Goal: Transaction & Acquisition: Purchase product/service

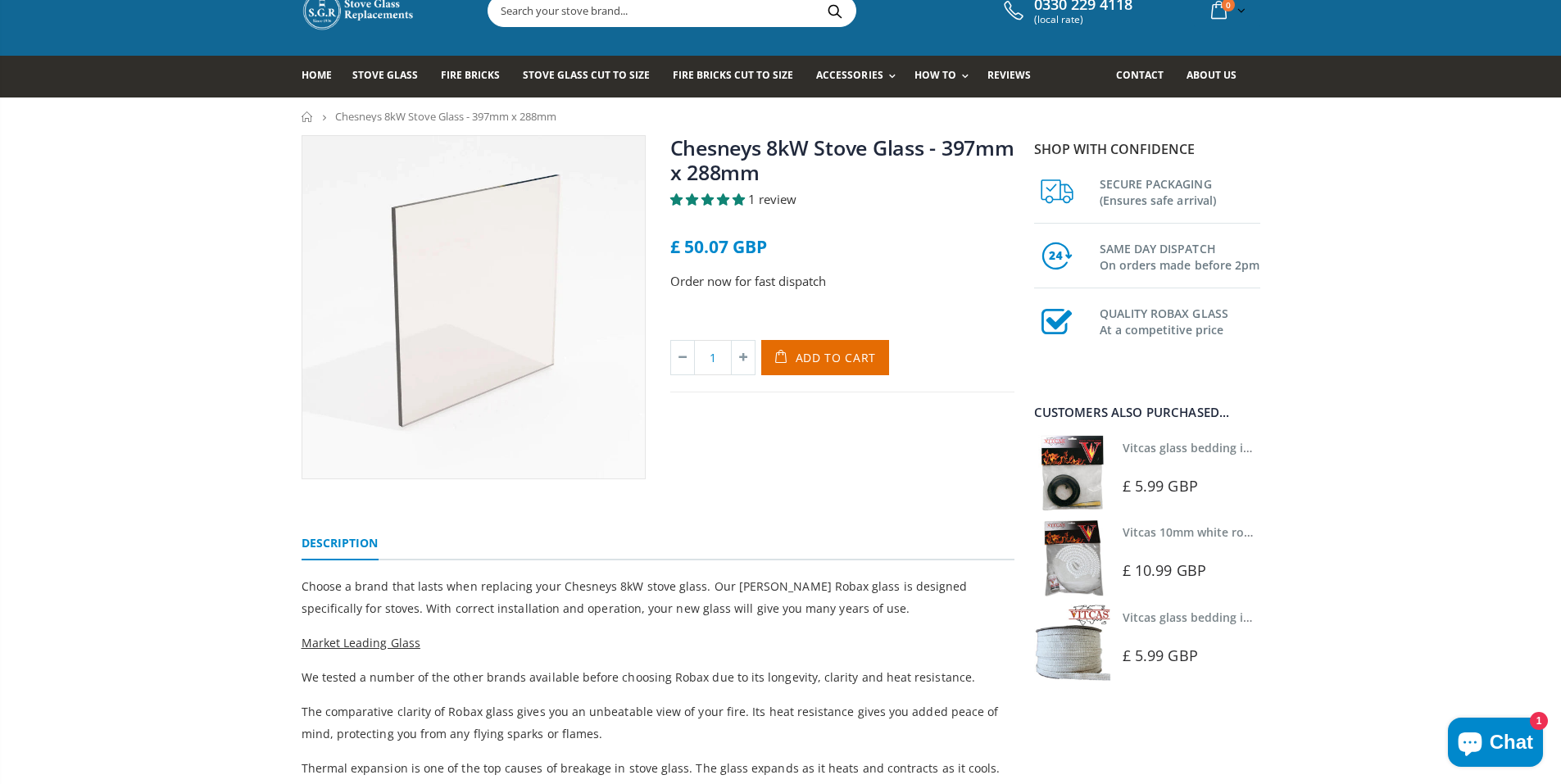
scroll to position [82, 0]
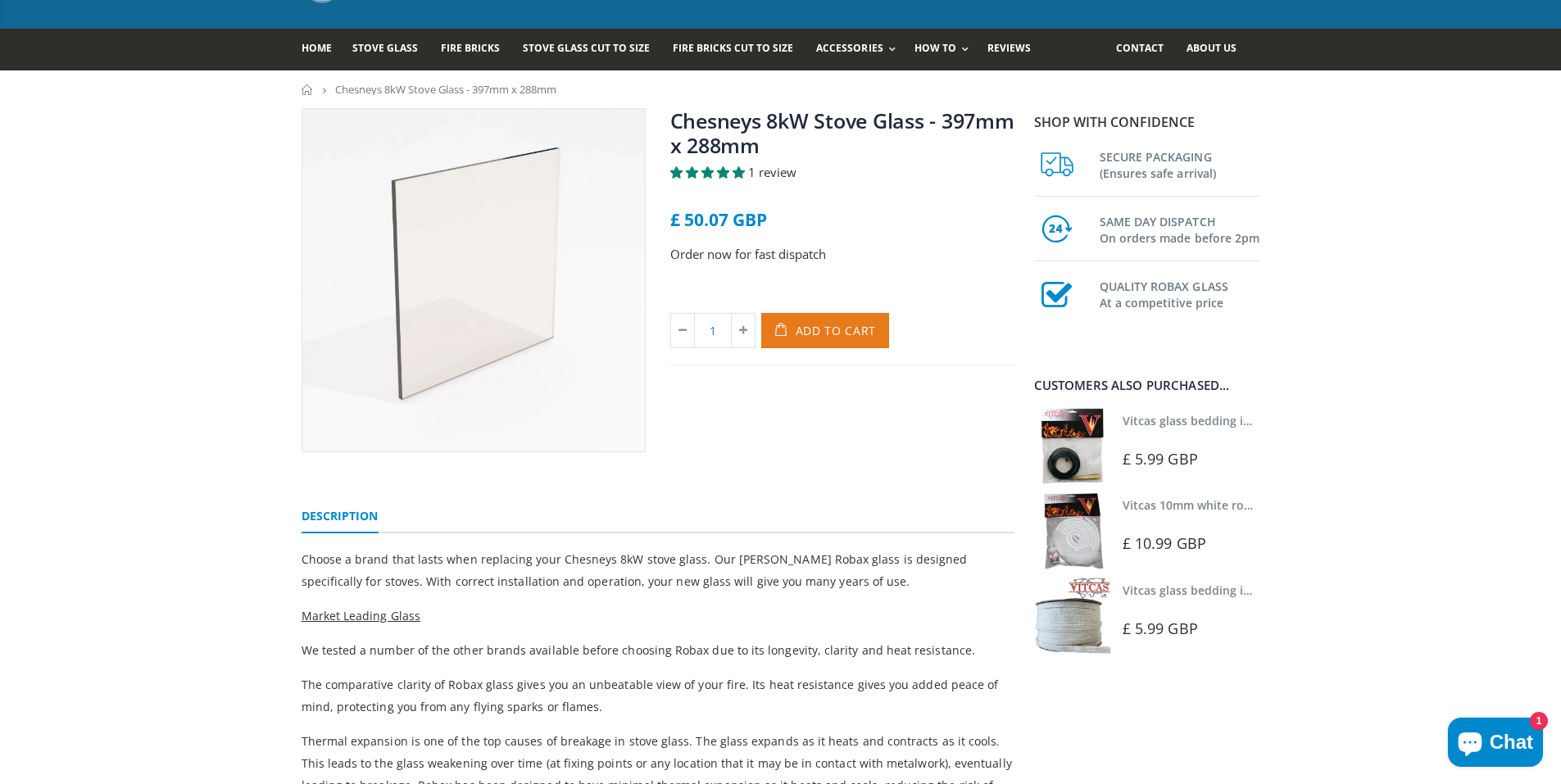
click at [849, 326] on span "Add to Cart" at bounding box center [836, 330] width 81 height 16
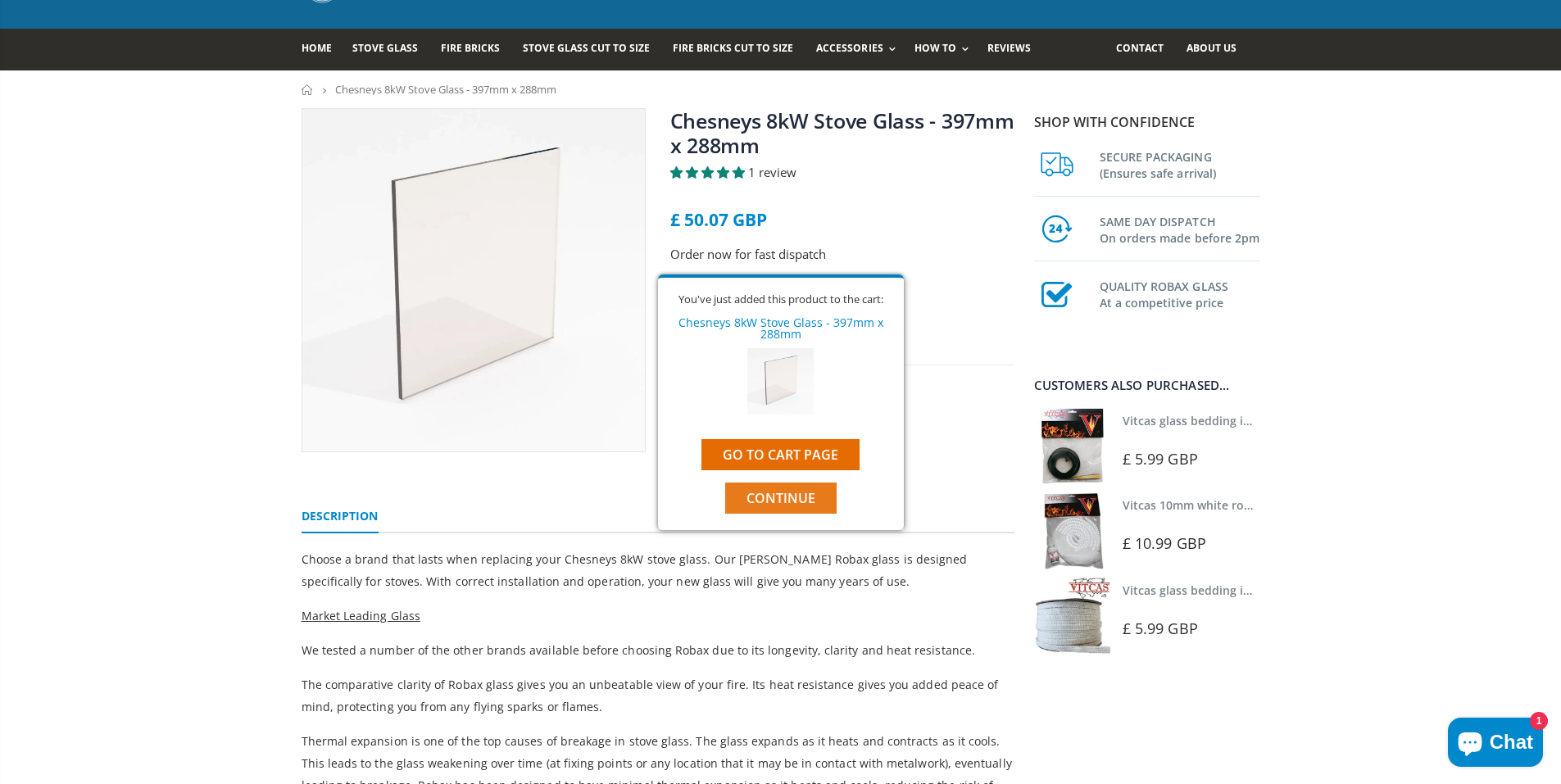
click at [801, 496] on span "Continue" at bounding box center [780, 498] width 69 height 18
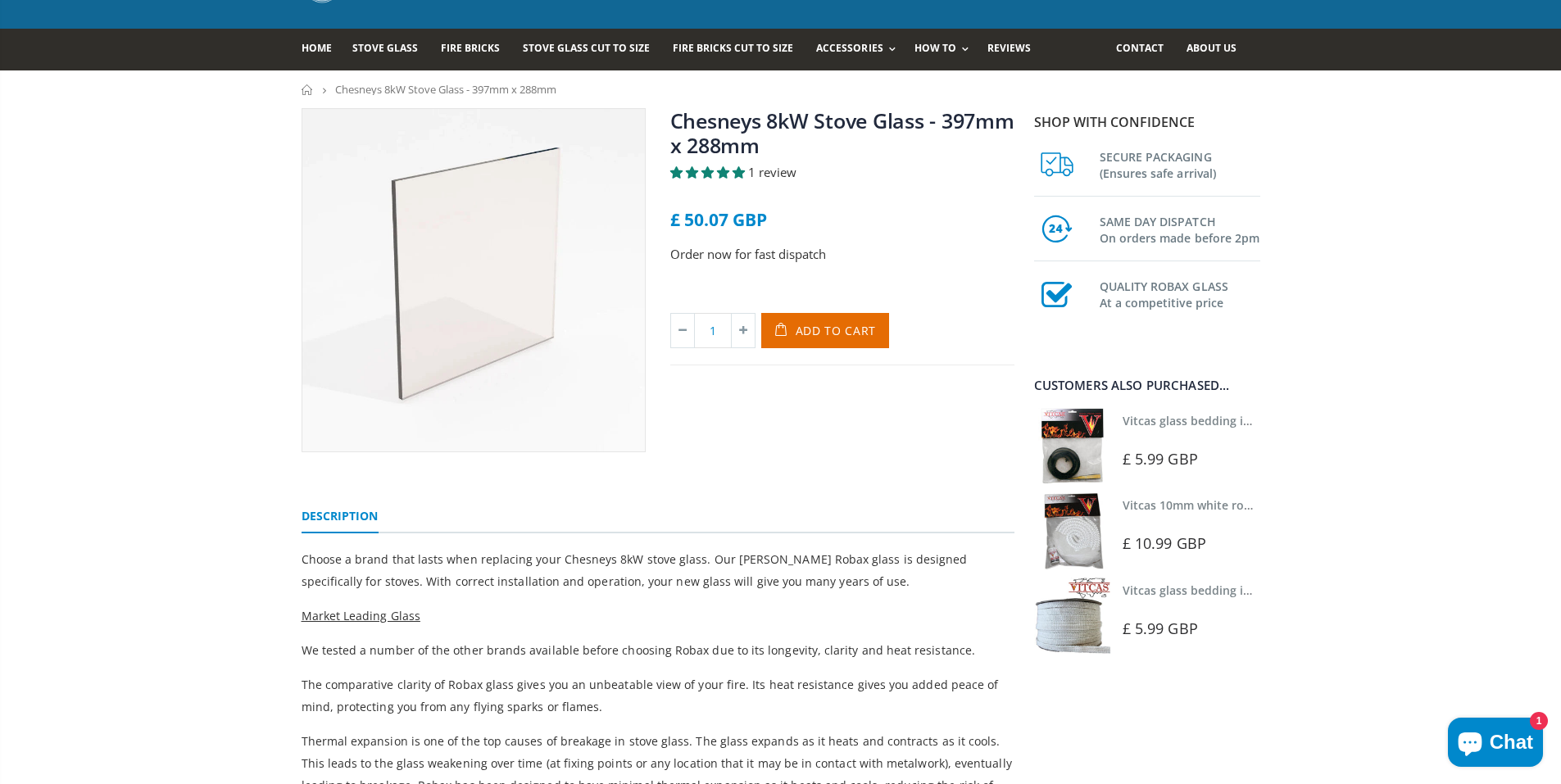
scroll to position [164, 0]
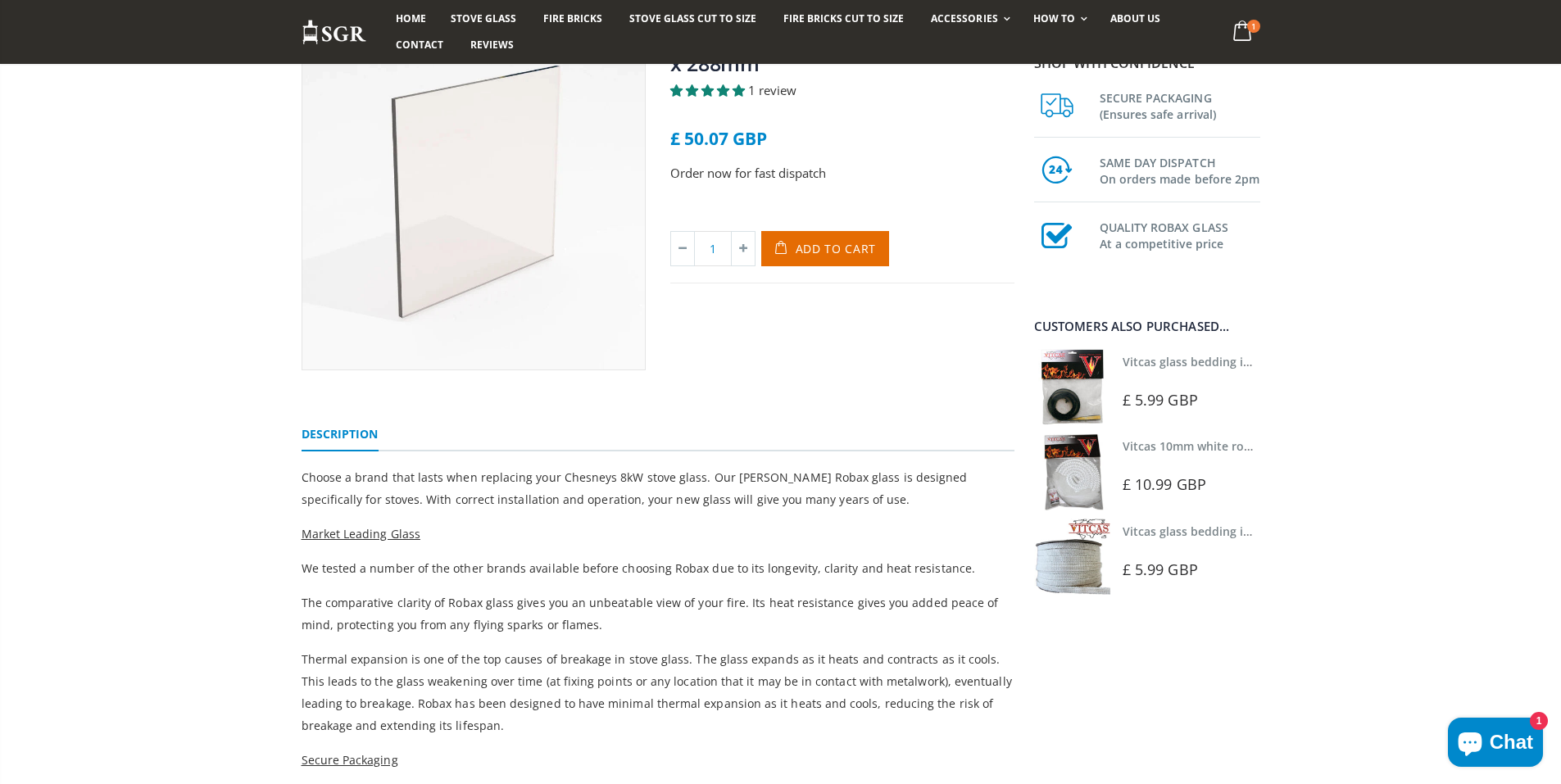
click at [1075, 562] on img at bounding box center [1072, 557] width 76 height 76
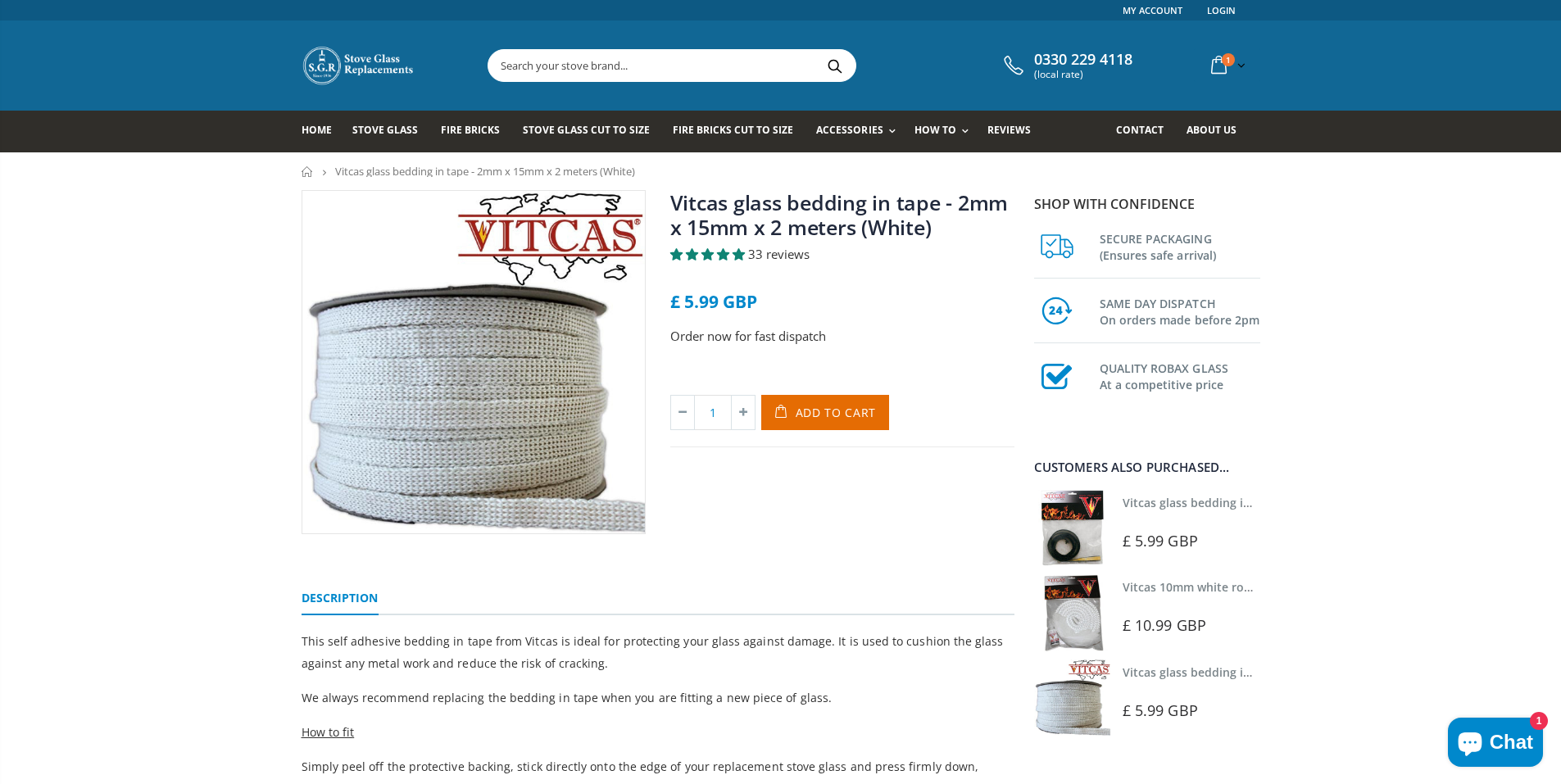
click at [1088, 529] on img at bounding box center [1072, 528] width 76 height 76
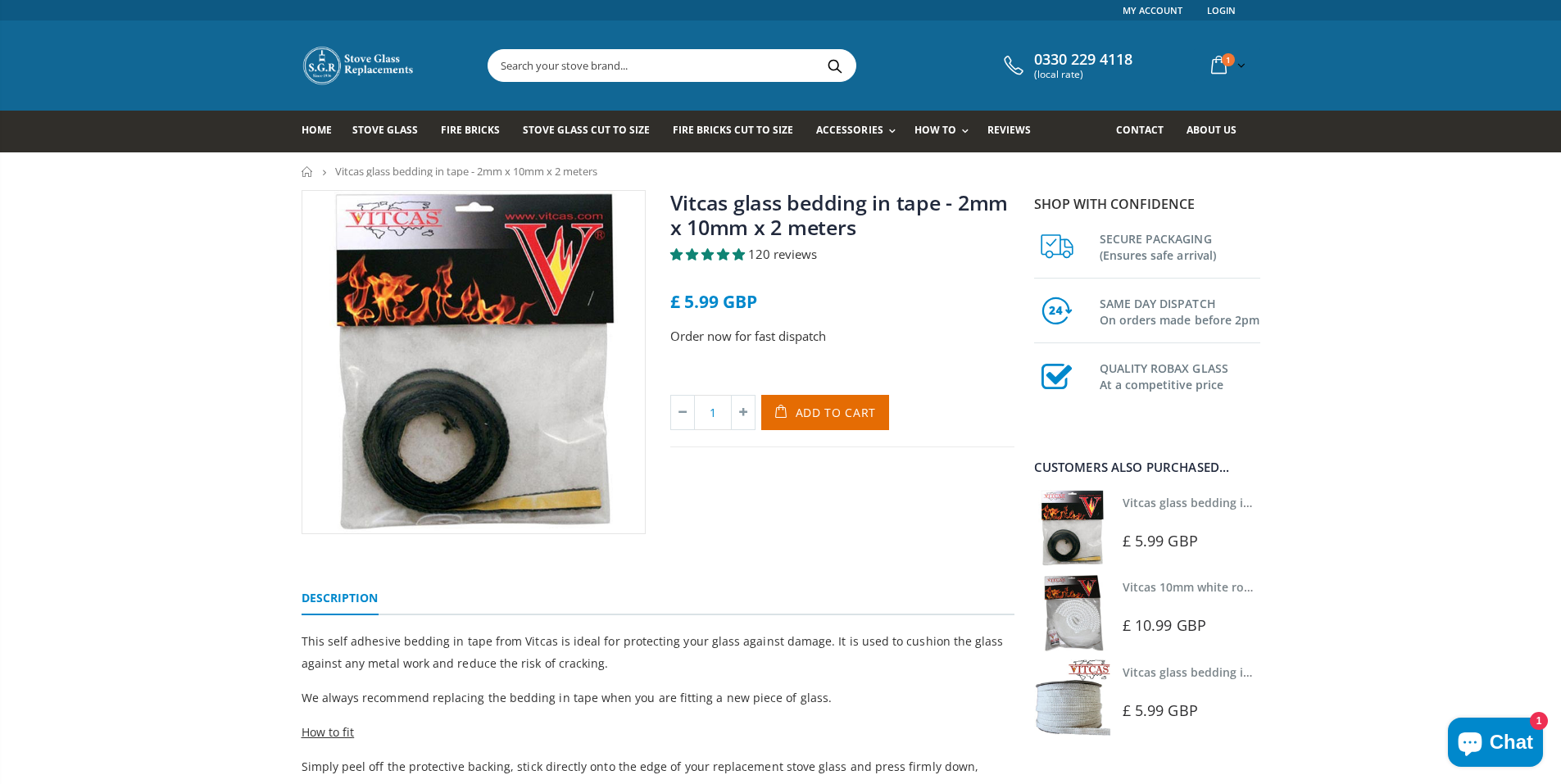
click at [1075, 682] on img at bounding box center [1072, 698] width 76 height 76
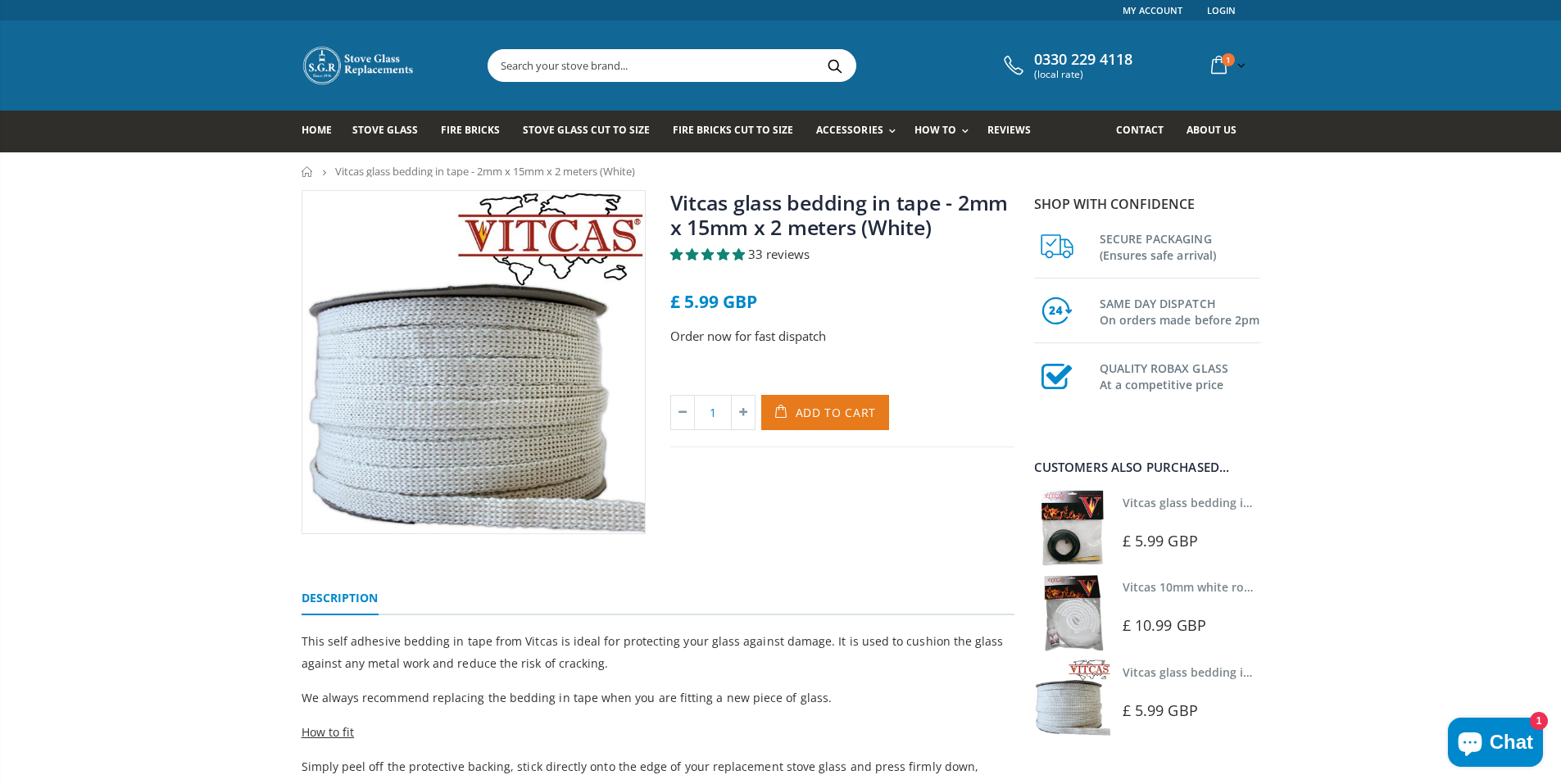
click at [839, 409] on span "Add to Cart" at bounding box center [836, 412] width 81 height 16
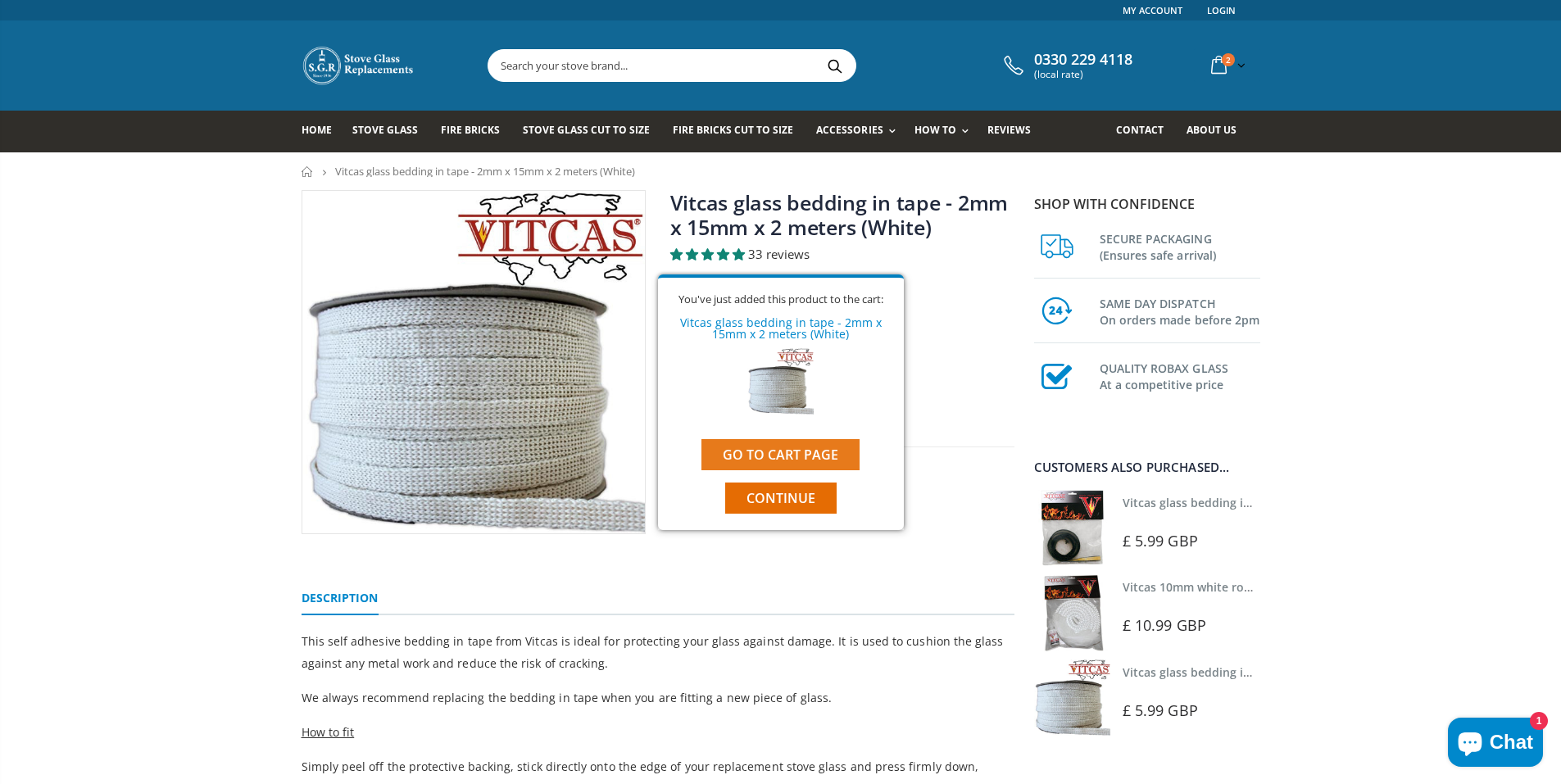
click at [783, 454] on link "Go to cart page" at bounding box center [780, 455] width 158 height 31
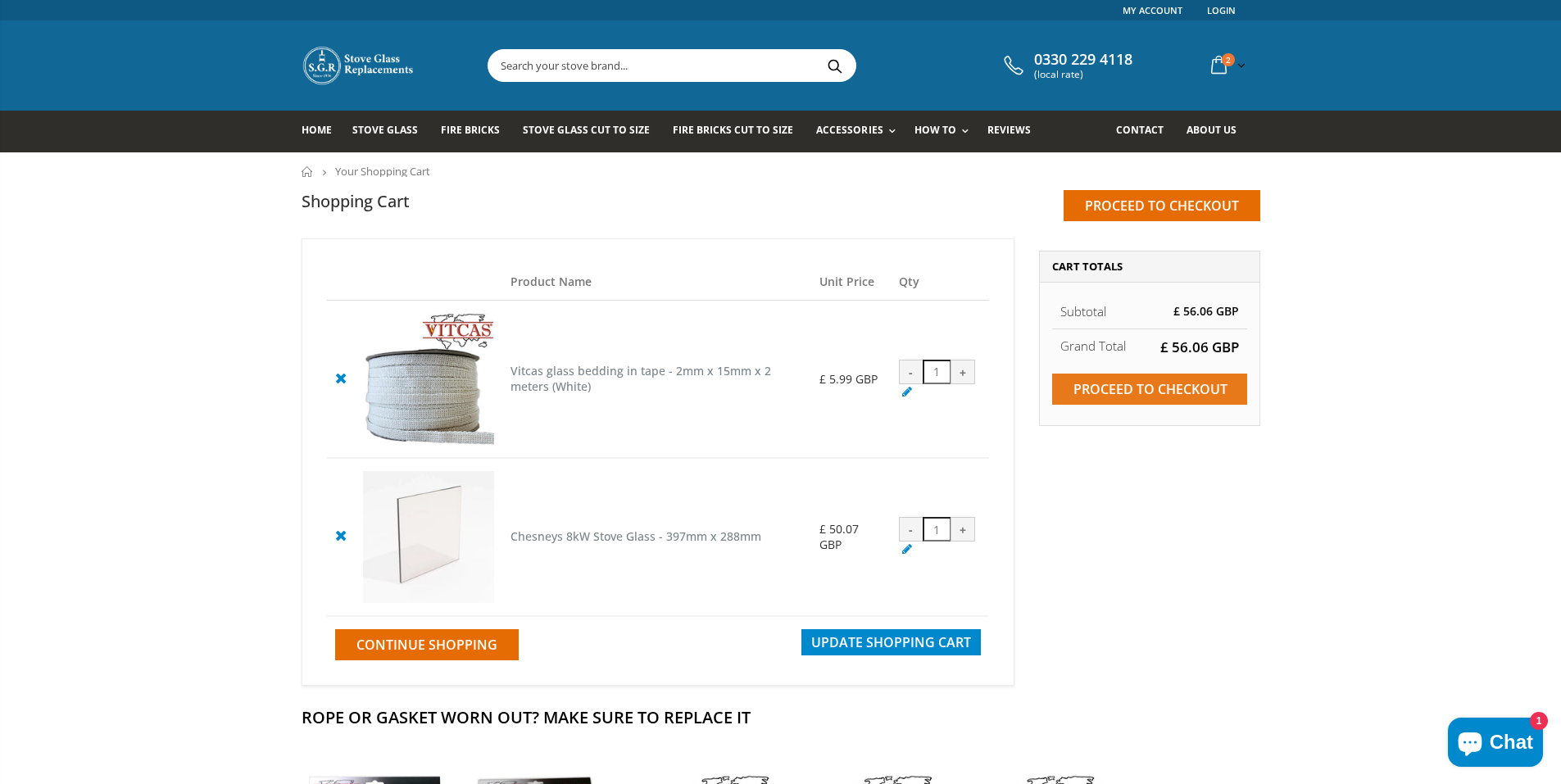
click at [1124, 390] on input "Proceed to checkout" at bounding box center [1149, 390] width 195 height 31
